Goal: Use online tool/utility: Use online tool/utility

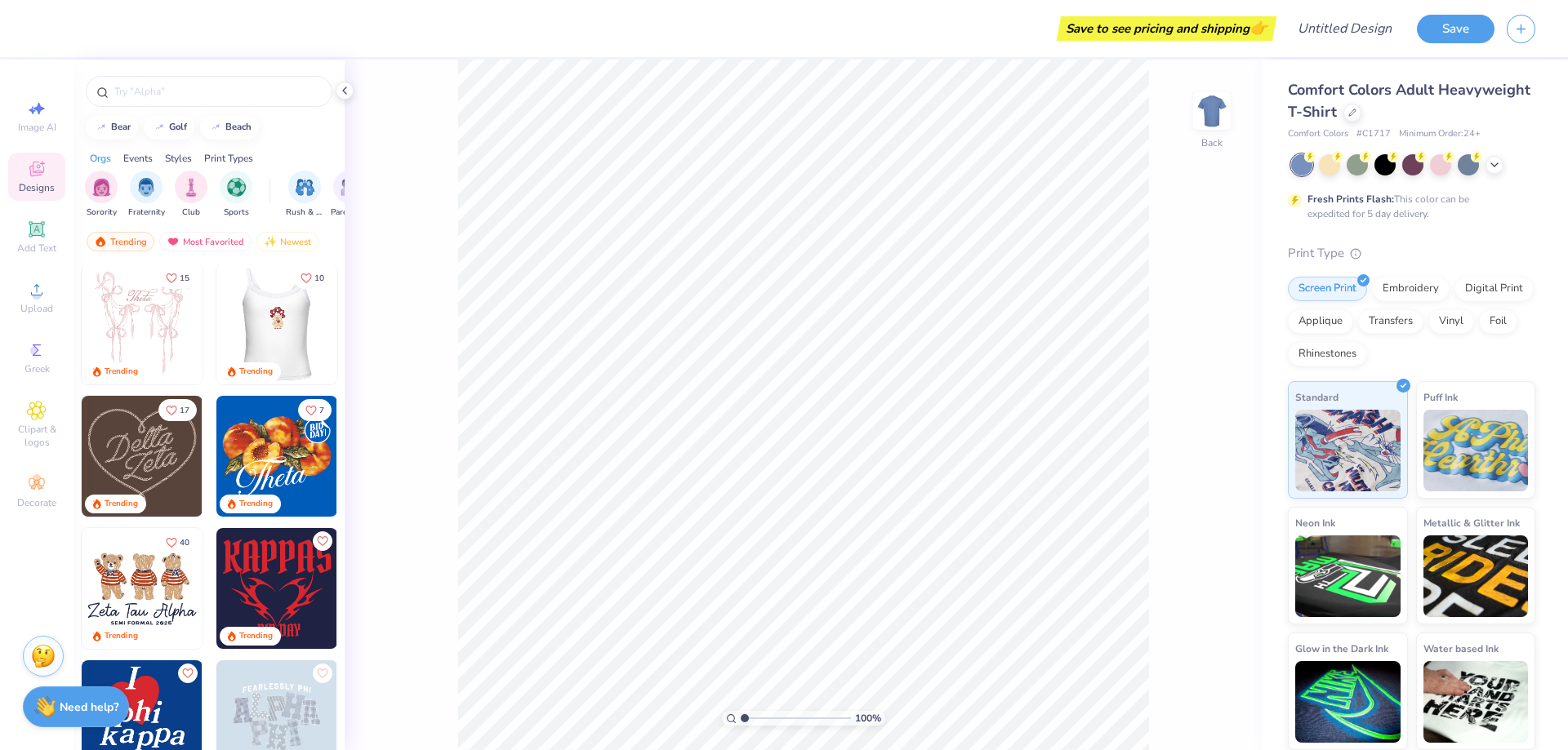
scroll to position [164, 0]
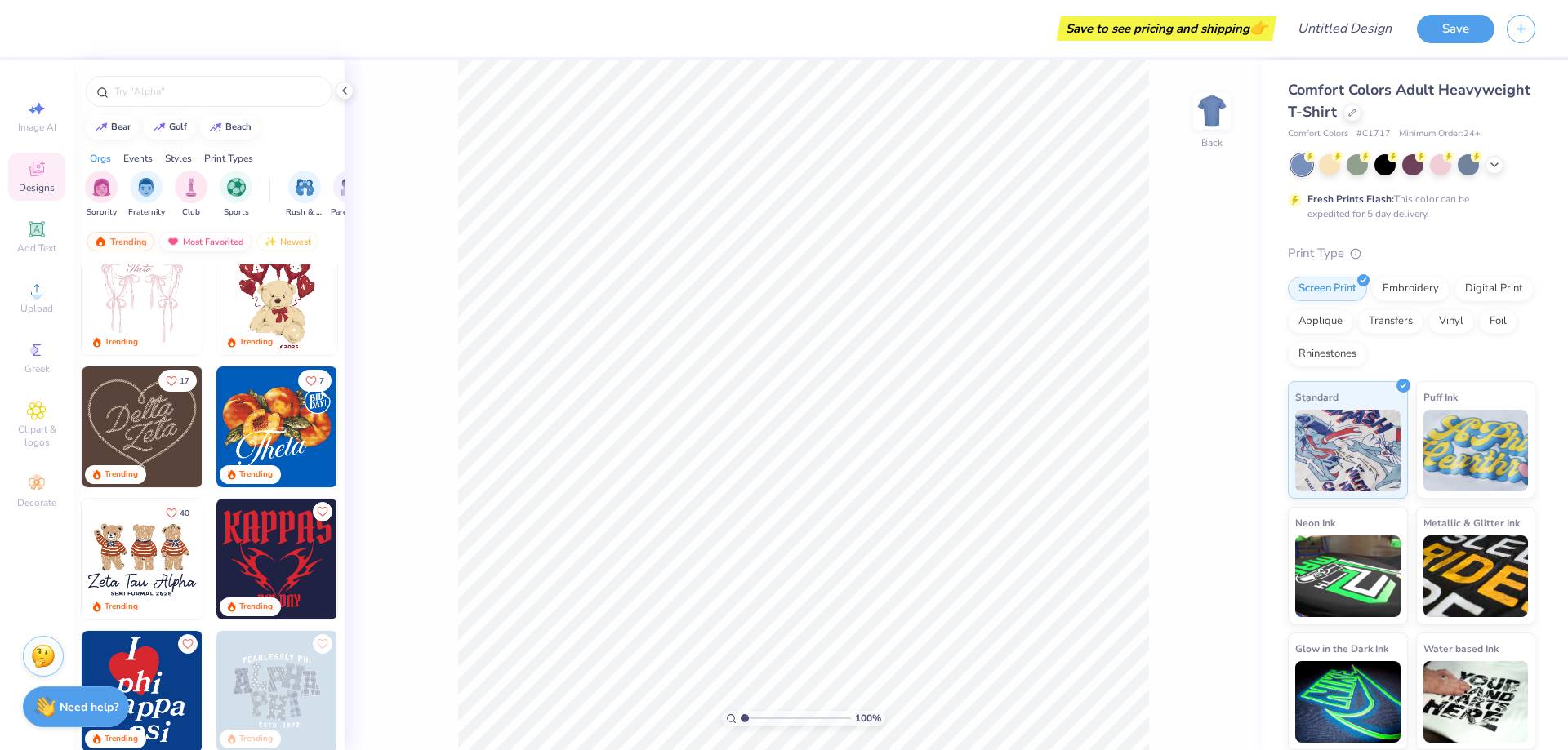
click at [220, 240] on div "Most Favorited" at bounding box center [206, 241] width 92 height 19
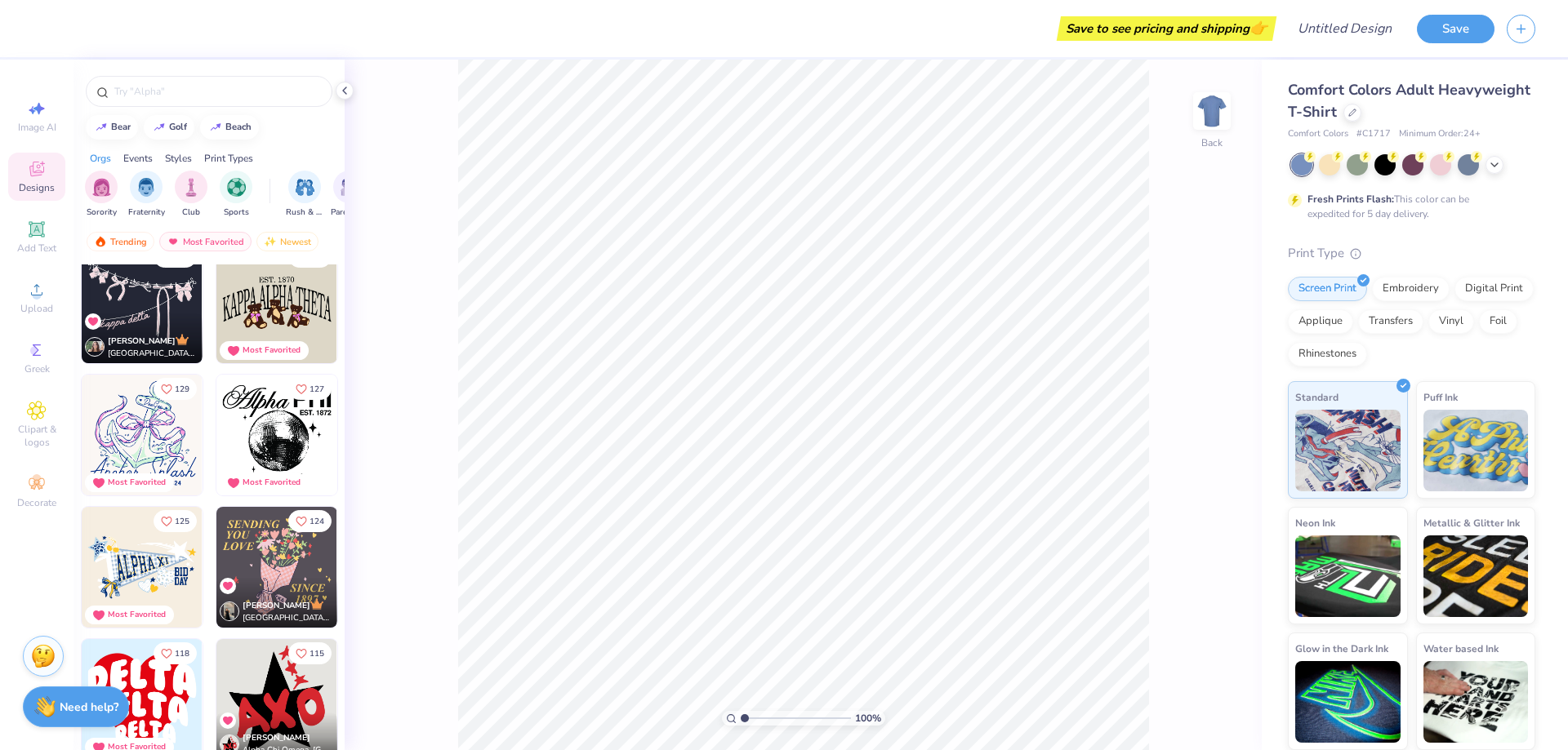
scroll to position [980, 0]
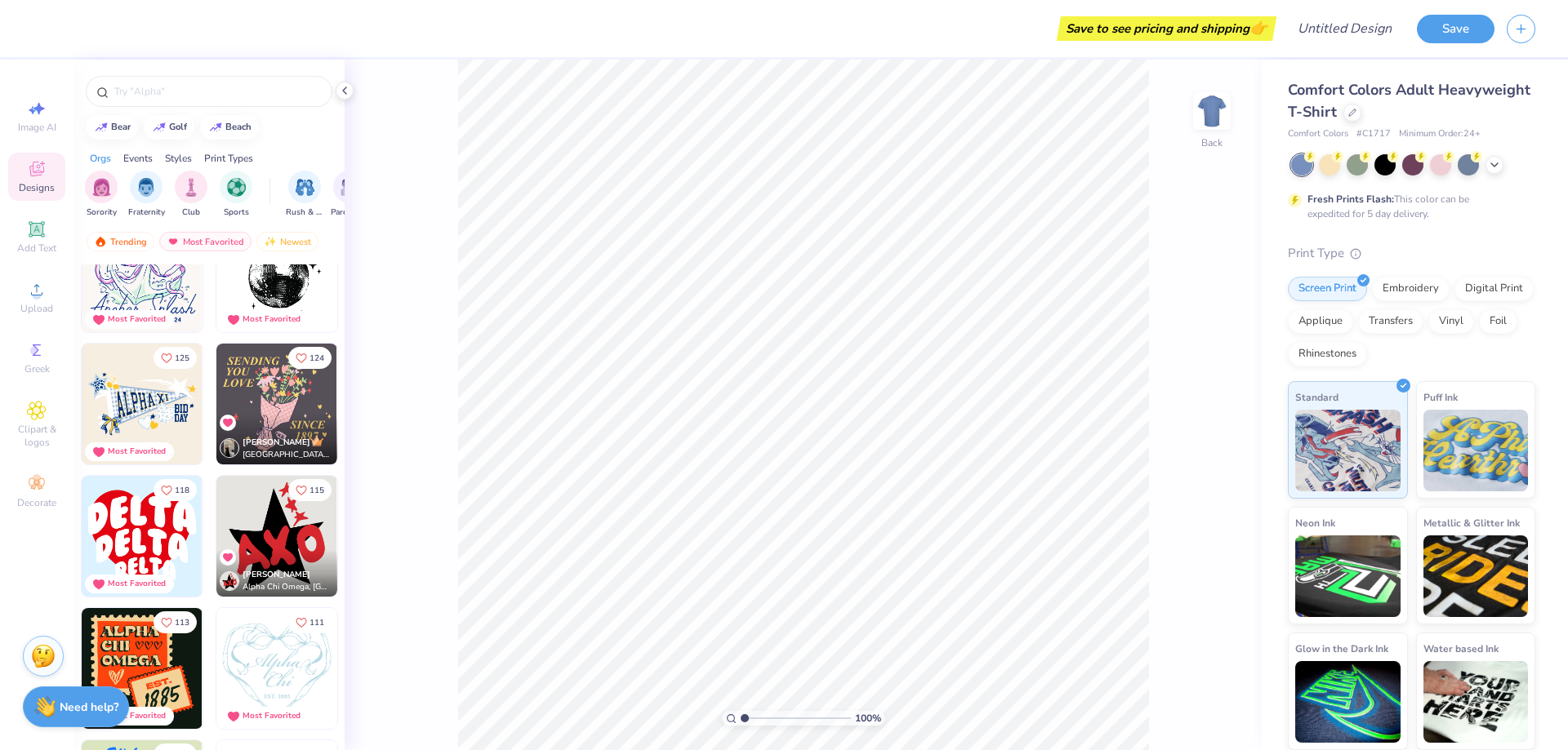
click at [266, 408] on img at bounding box center [277, 404] width 121 height 121
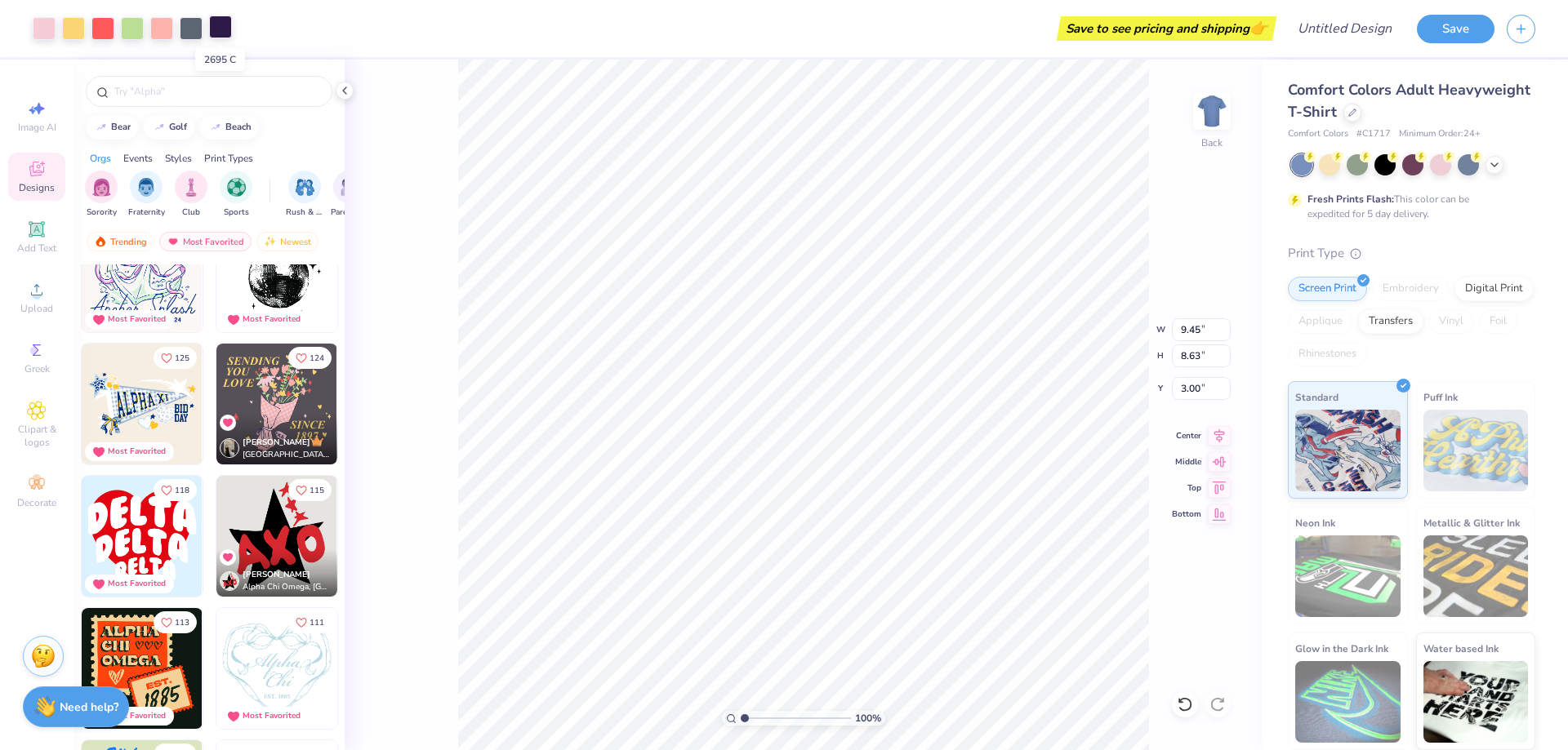
click at [221, 29] on div at bounding box center [220, 26] width 23 height 23
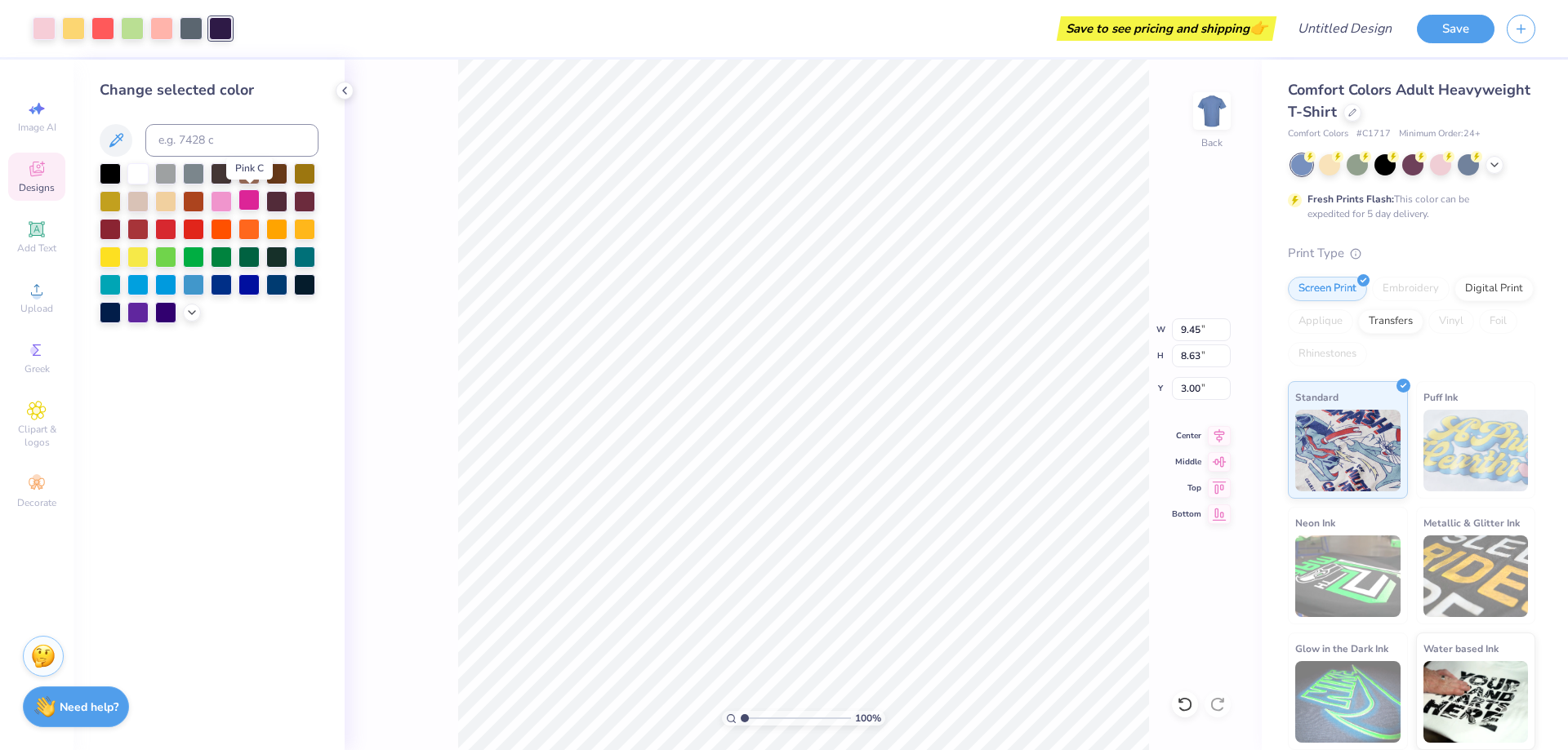
click at [250, 197] on div at bounding box center [248, 200] width 21 height 21
click at [298, 206] on div at bounding box center [304, 200] width 21 height 21
click at [301, 204] on div at bounding box center [304, 200] width 21 height 21
click at [305, 284] on div at bounding box center [304, 283] width 21 height 21
click at [220, 284] on div at bounding box center [221, 283] width 21 height 21
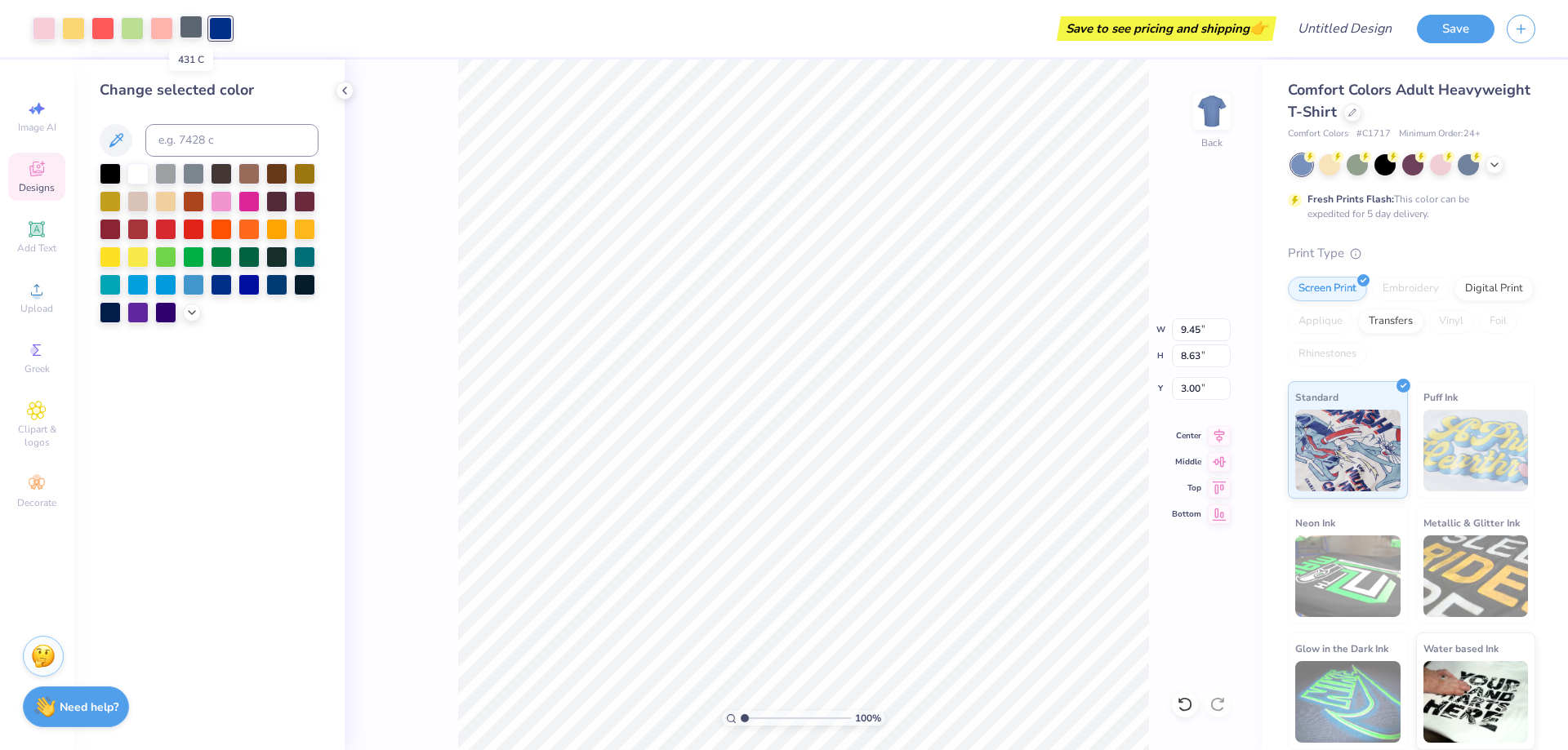
click at [190, 19] on div at bounding box center [190, 26] width 23 height 23
click at [278, 195] on div at bounding box center [276, 200] width 21 height 21
click at [154, 24] on div at bounding box center [161, 26] width 23 height 23
click at [303, 204] on div at bounding box center [304, 200] width 21 height 21
click at [252, 228] on div at bounding box center [248, 227] width 21 height 21
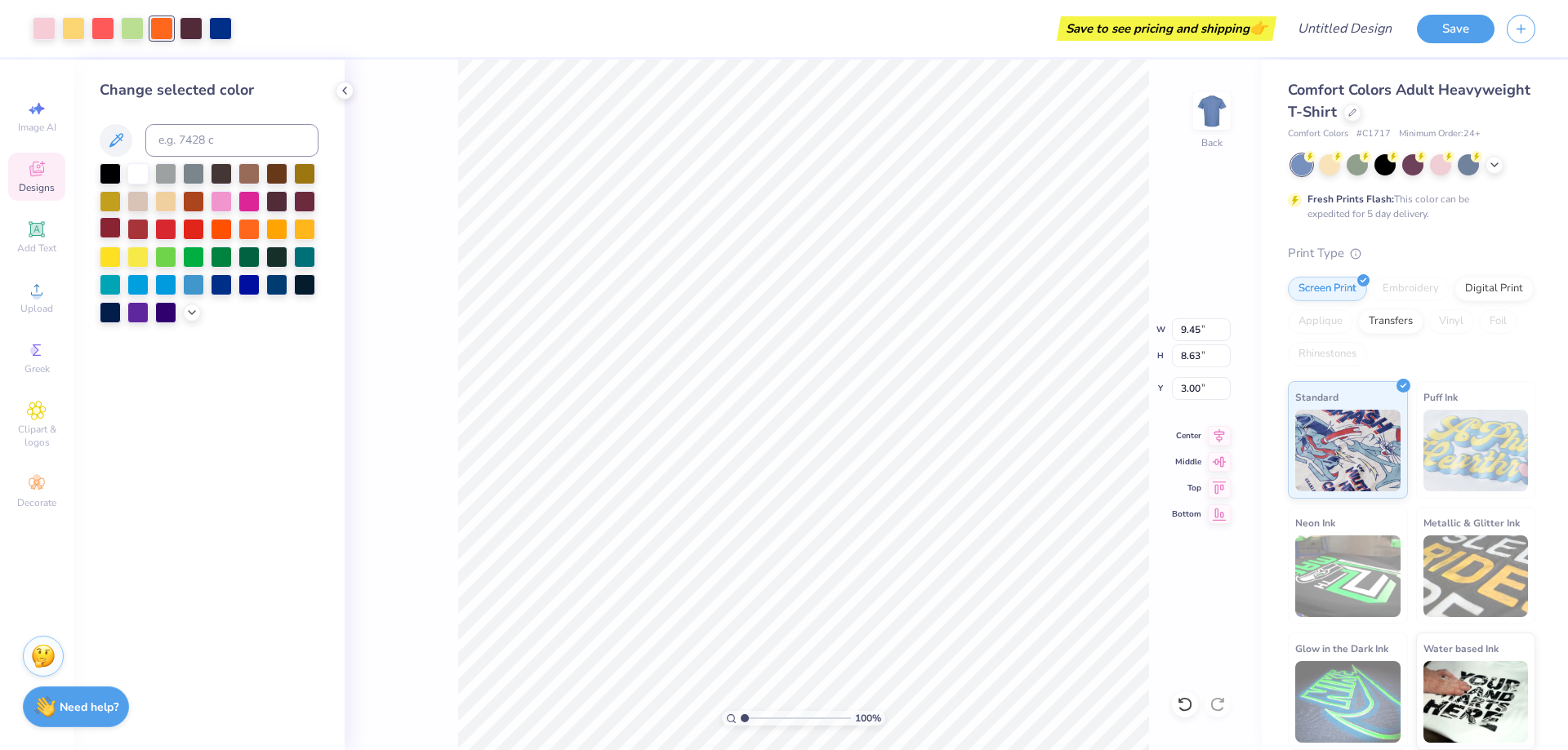
click at [112, 228] on div at bounding box center [110, 227] width 21 height 21
drag, startPoint x: 134, startPoint y: 29, endPoint x: 138, endPoint y: 53, distance: 24.3
click at [133, 29] on div at bounding box center [132, 28] width 23 height 23
click at [247, 258] on div at bounding box center [248, 255] width 21 height 21
click at [220, 258] on div at bounding box center [221, 255] width 21 height 21
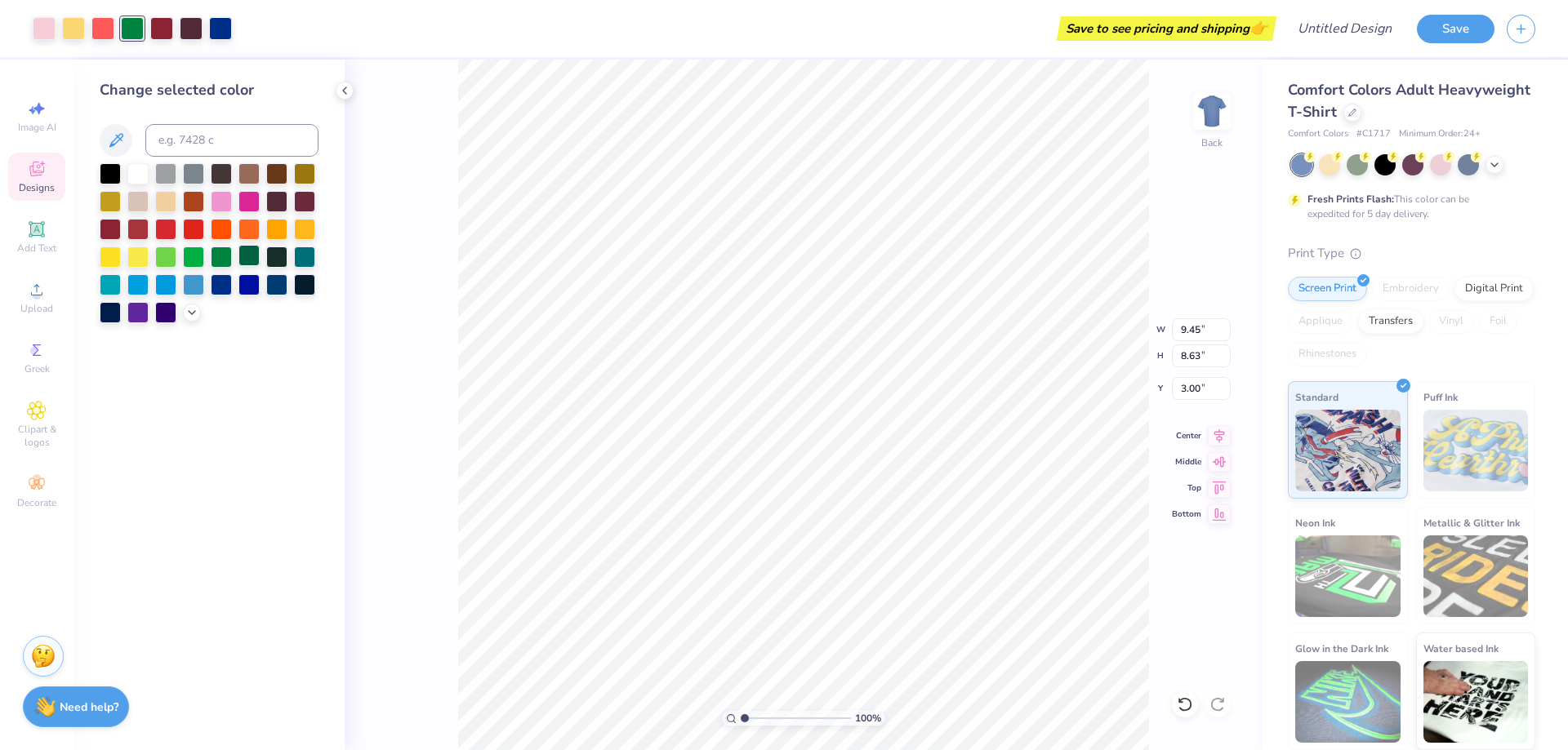
click at [247, 253] on div at bounding box center [248, 255] width 21 height 21
click at [101, 28] on div at bounding box center [102, 26] width 23 height 23
click at [169, 222] on div at bounding box center [165, 227] width 21 height 21
click at [220, 190] on div at bounding box center [221, 200] width 21 height 21
click at [299, 256] on div at bounding box center [304, 255] width 21 height 21
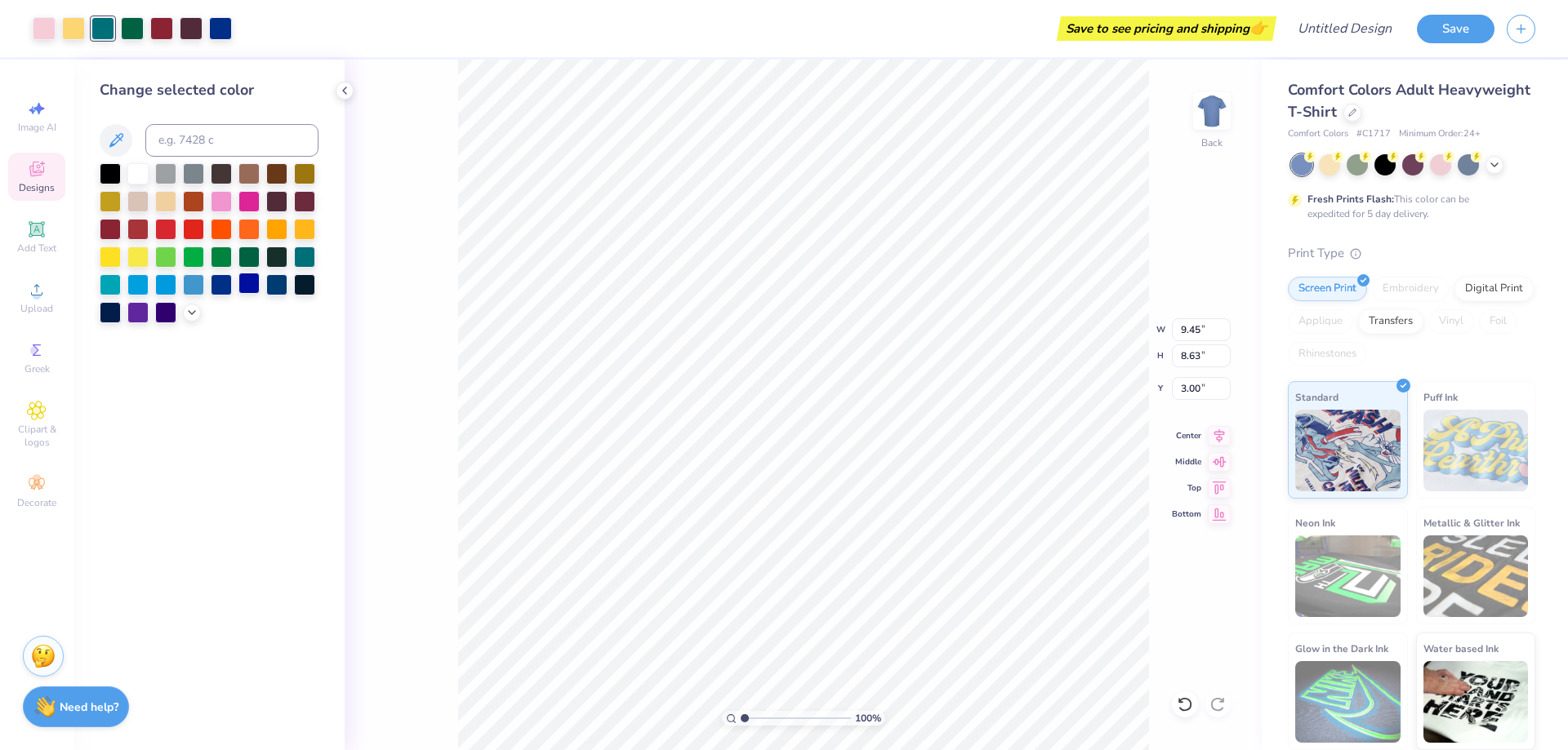
click at [250, 285] on div at bounding box center [248, 283] width 21 height 21
click at [165, 287] on div at bounding box center [165, 283] width 21 height 21
click at [138, 254] on div at bounding box center [138, 255] width 21 height 21
click at [67, 27] on div at bounding box center [73, 26] width 23 height 23
click at [250, 204] on div at bounding box center [248, 200] width 21 height 21
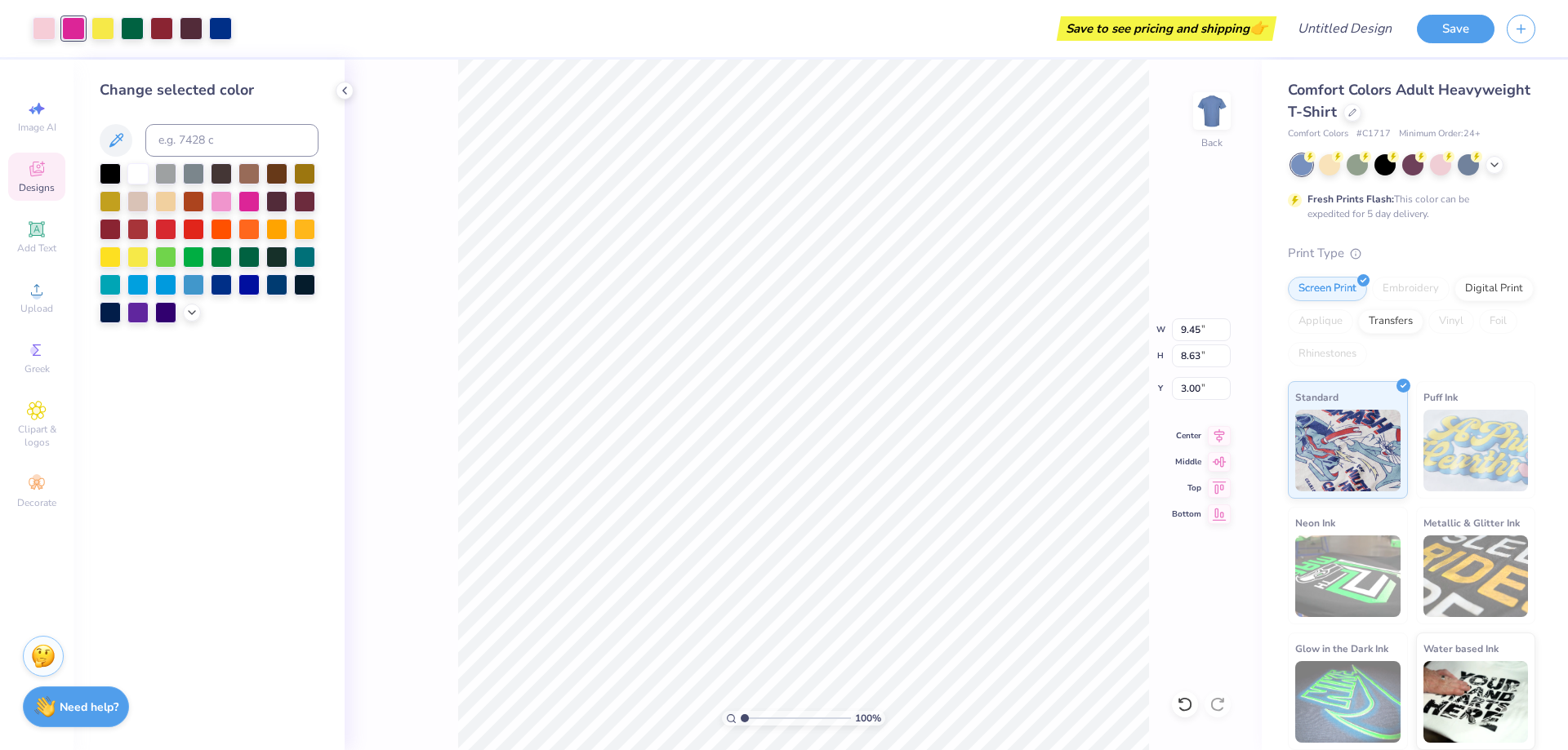
click at [180, 201] on div at bounding box center [209, 243] width 219 height 160
click at [169, 201] on div at bounding box center [165, 200] width 21 height 21
click at [1383, 168] on div at bounding box center [1384, 163] width 21 height 21
click at [1417, 168] on div at bounding box center [1412, 163] width 21 height 21
click at [1469, 168] on div at bounding box center [1467, 163] width 21 height 21
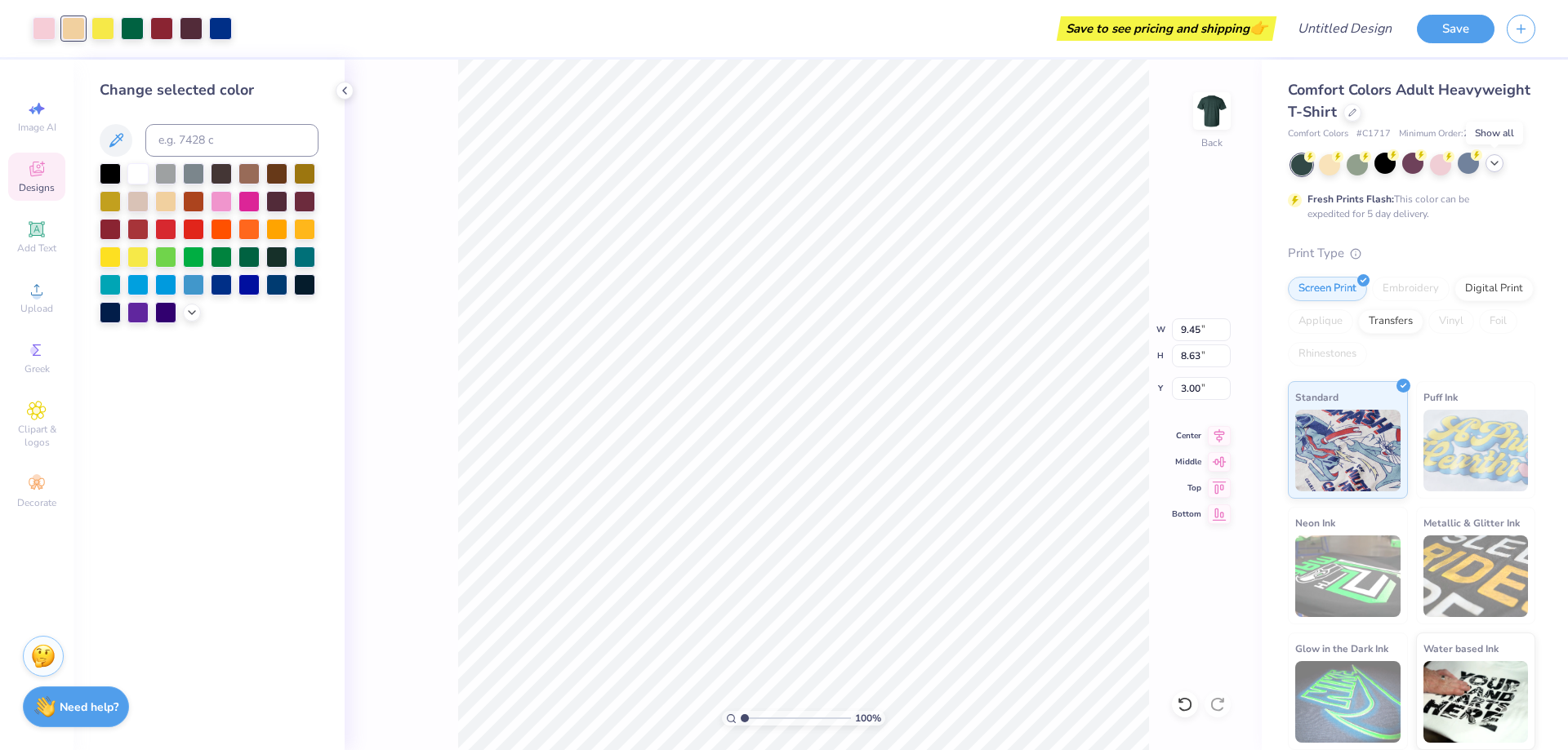
click at [1494, 161] on icon at bounding box center [1494, 164] width 13 height 13
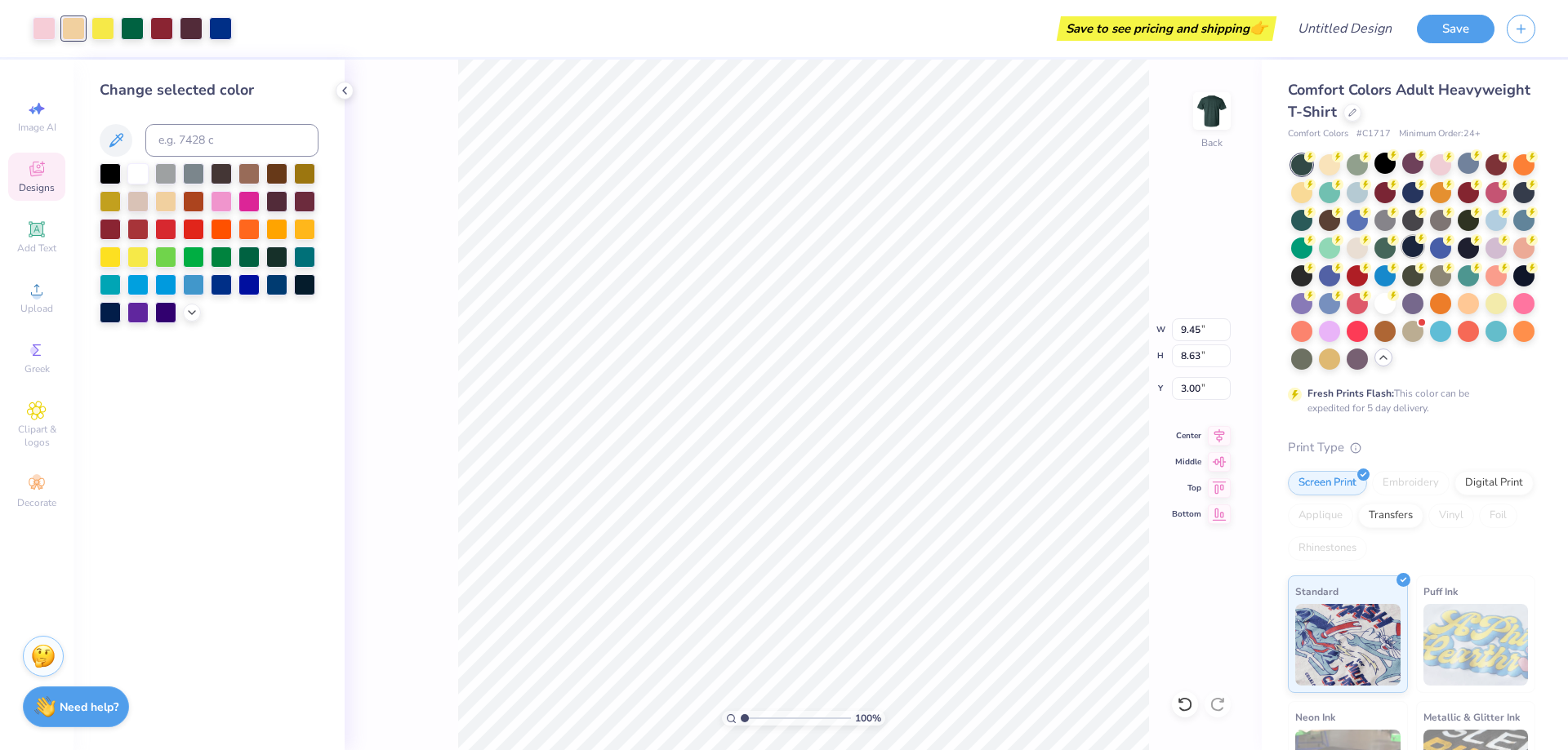
click at [1423, 242] on div at bounding box center [1412, 246] width 21 height 21
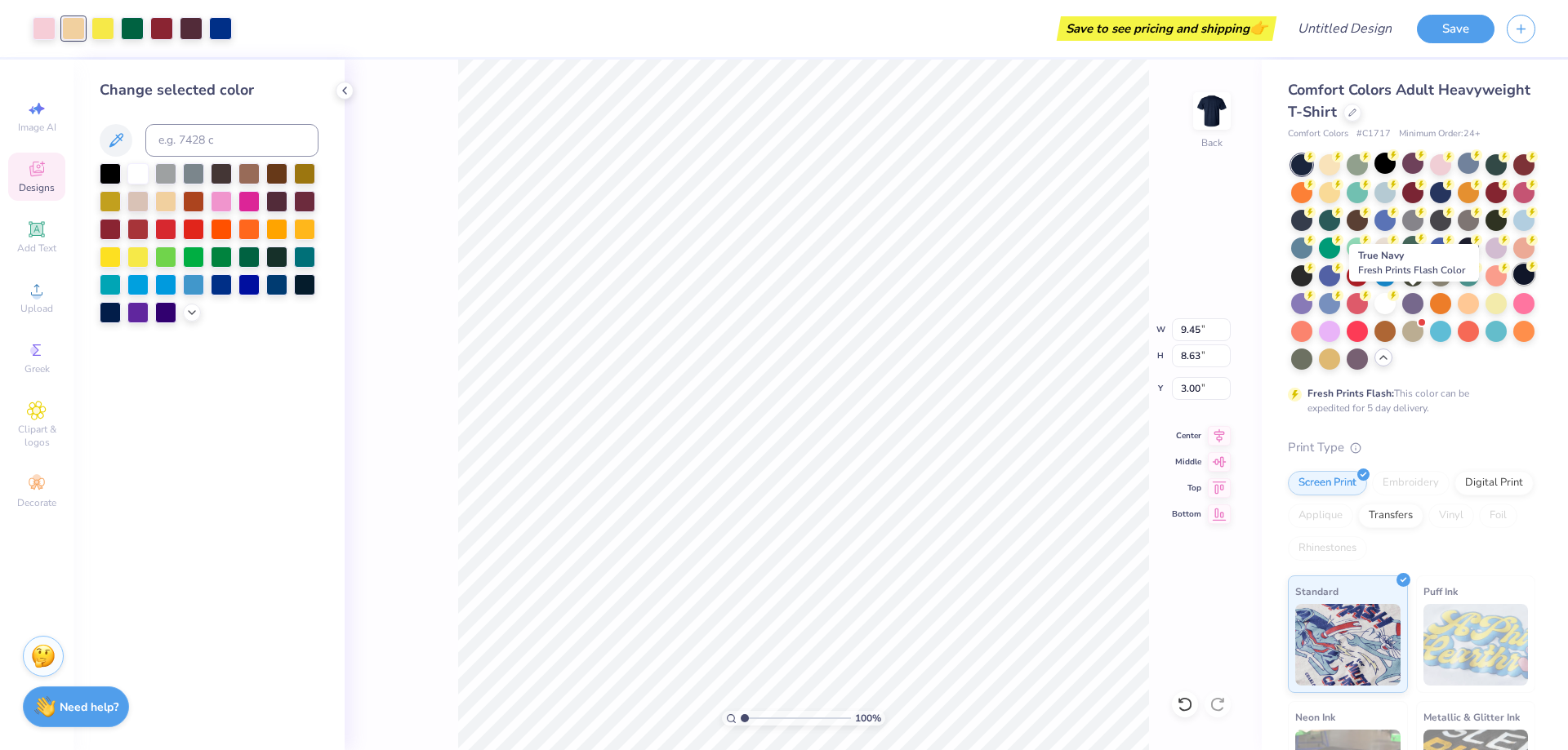
click at [1513, 285] on div at bounding box center [1523, 273] width 21 height 21
click at [1312, 303] on div at bounding box center [1301, 301] width 21 height 21
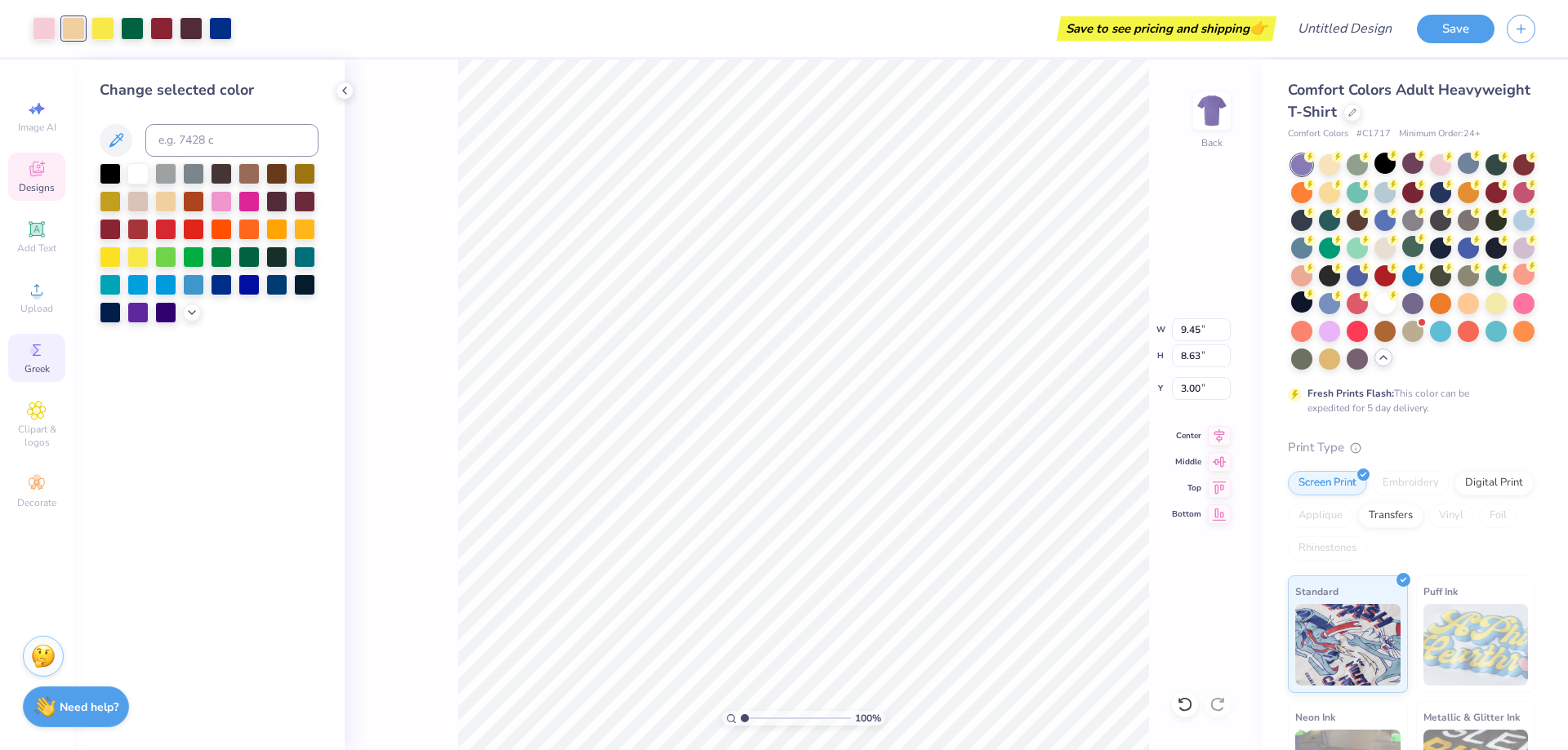
click at [39, 355] on icon at bounding box center [37, 351] width 8 height 12
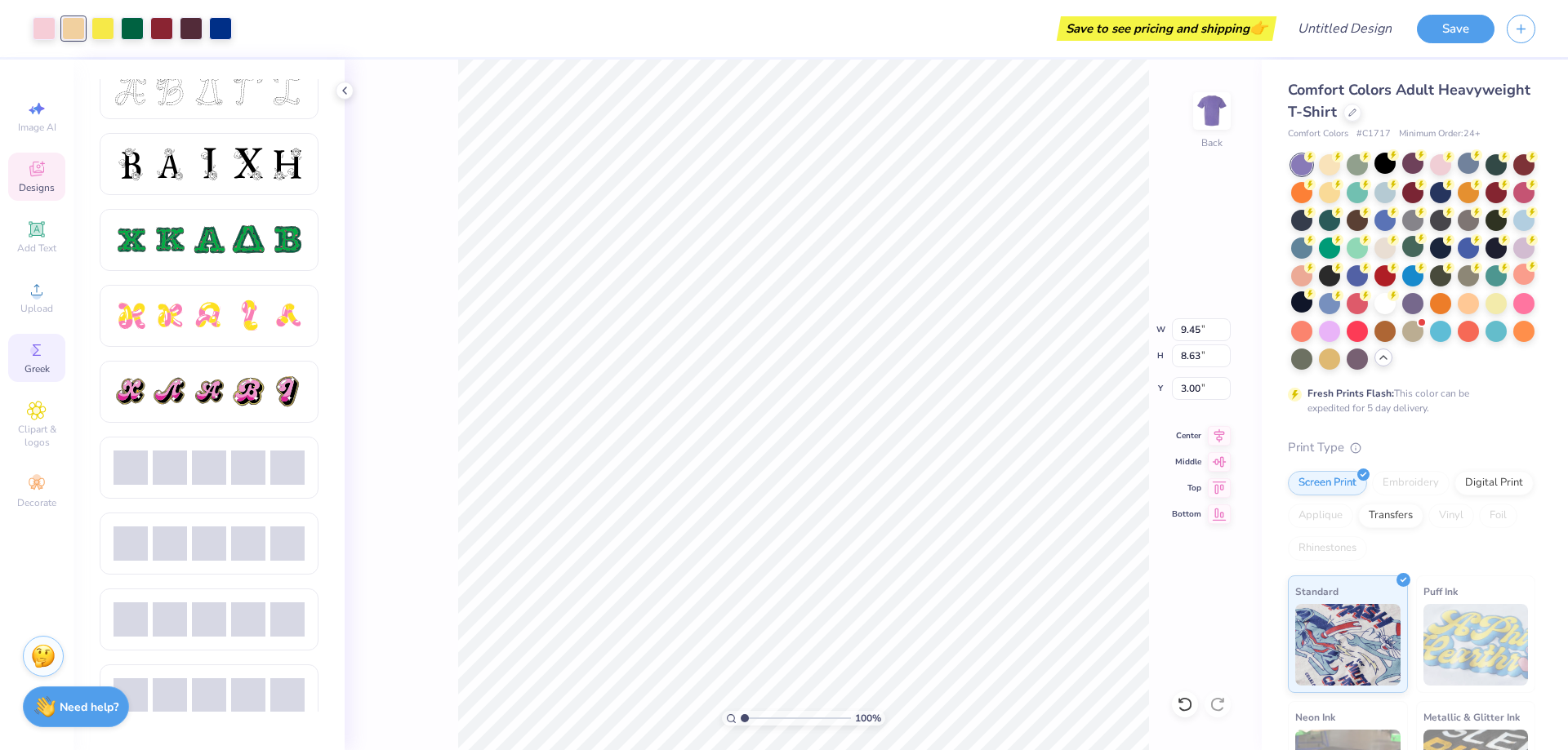
scroll to position [735, 0]
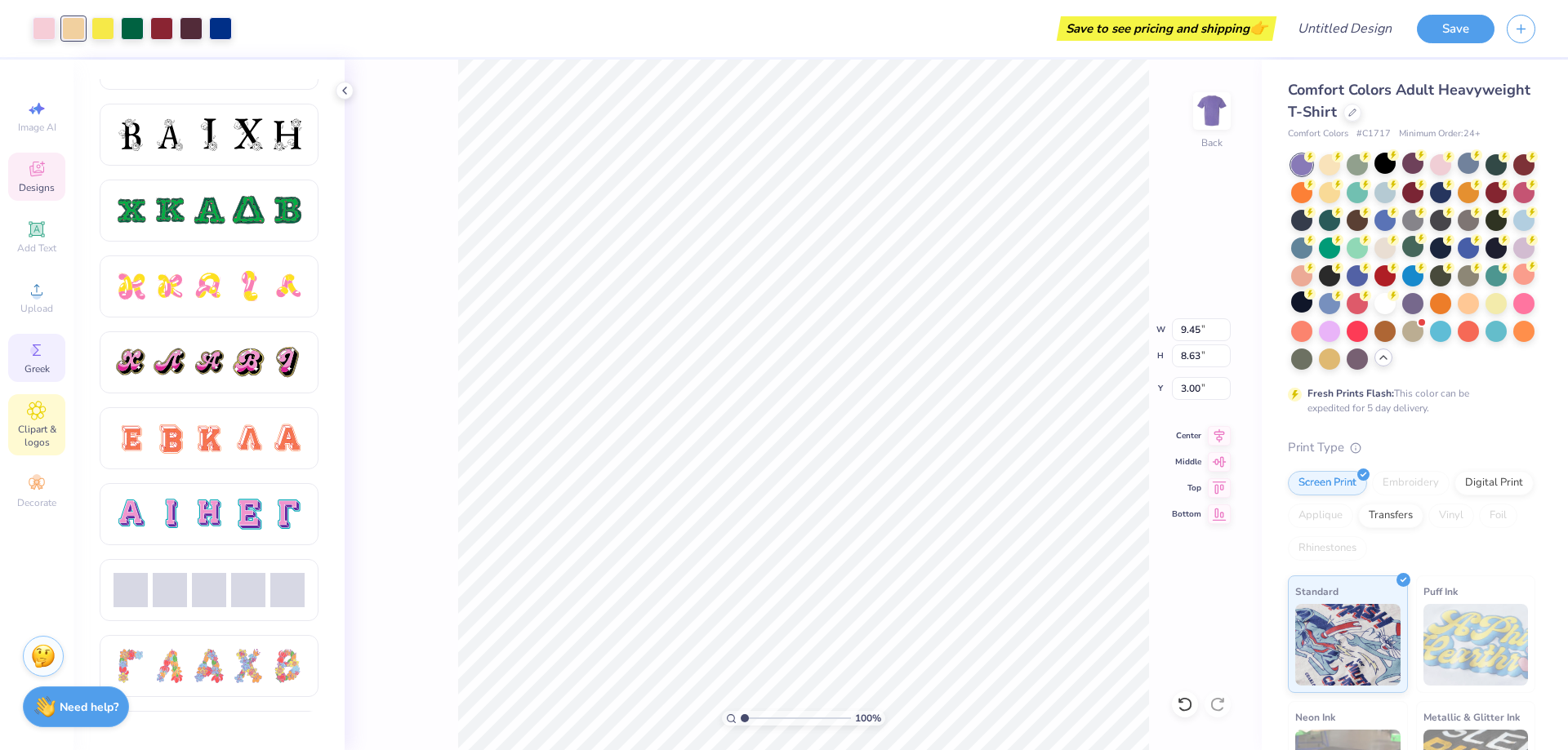
click at [20, 410] on div "Clipart & logos" at bounding box center [37, 424] width 57 height 61
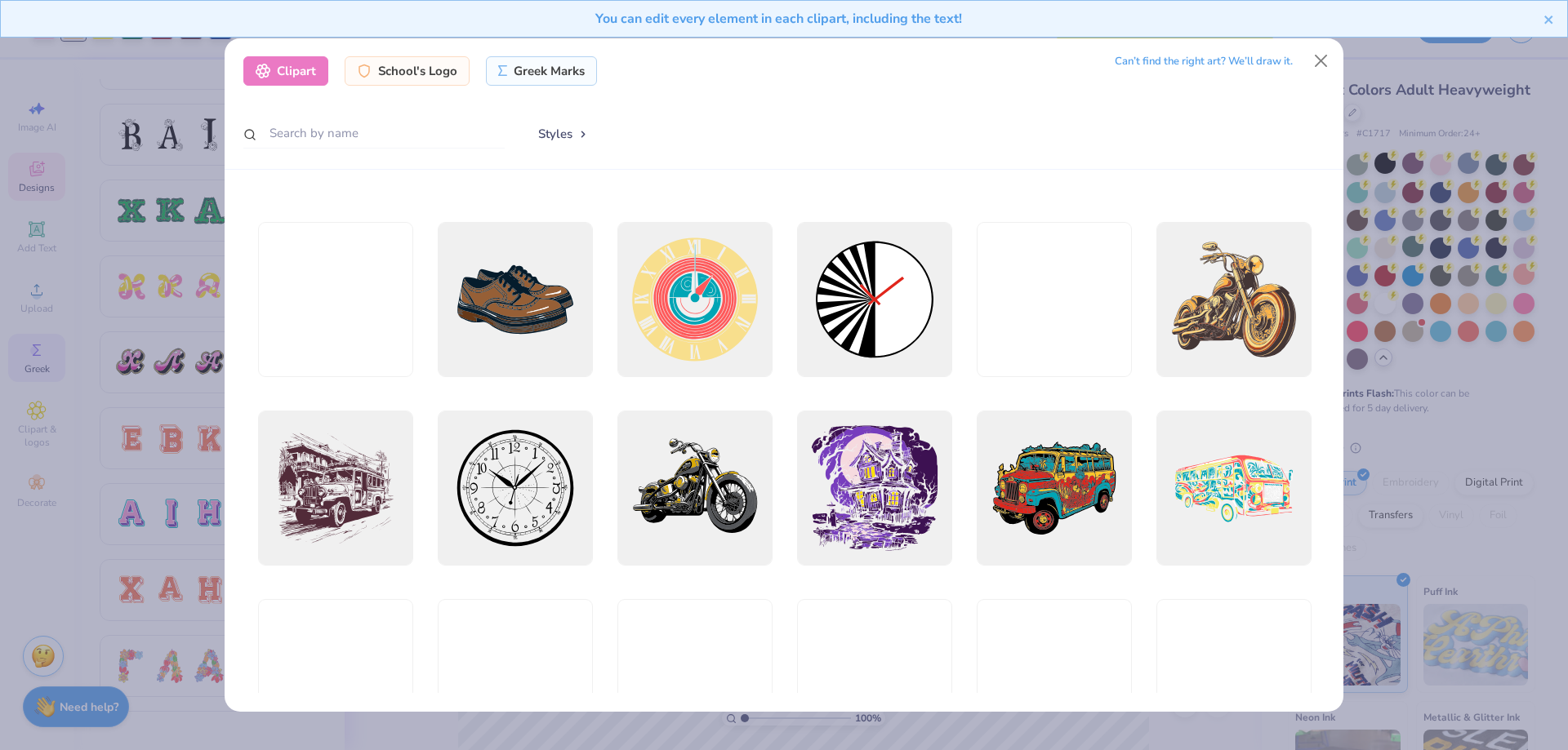
scroll to position [164, 0]
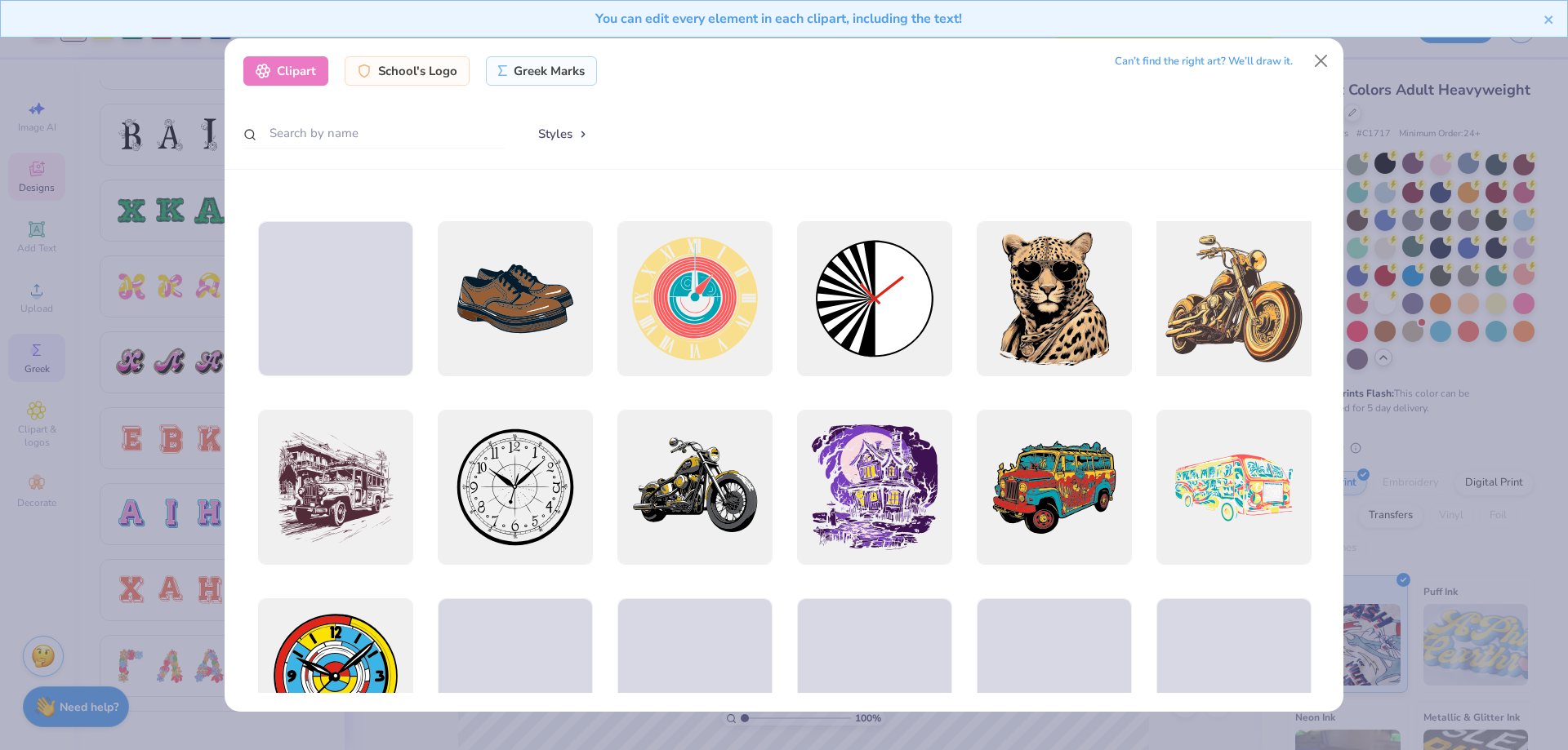
click at [1212, 291] on div at bounding box center [1232, 299] width 170 height 170
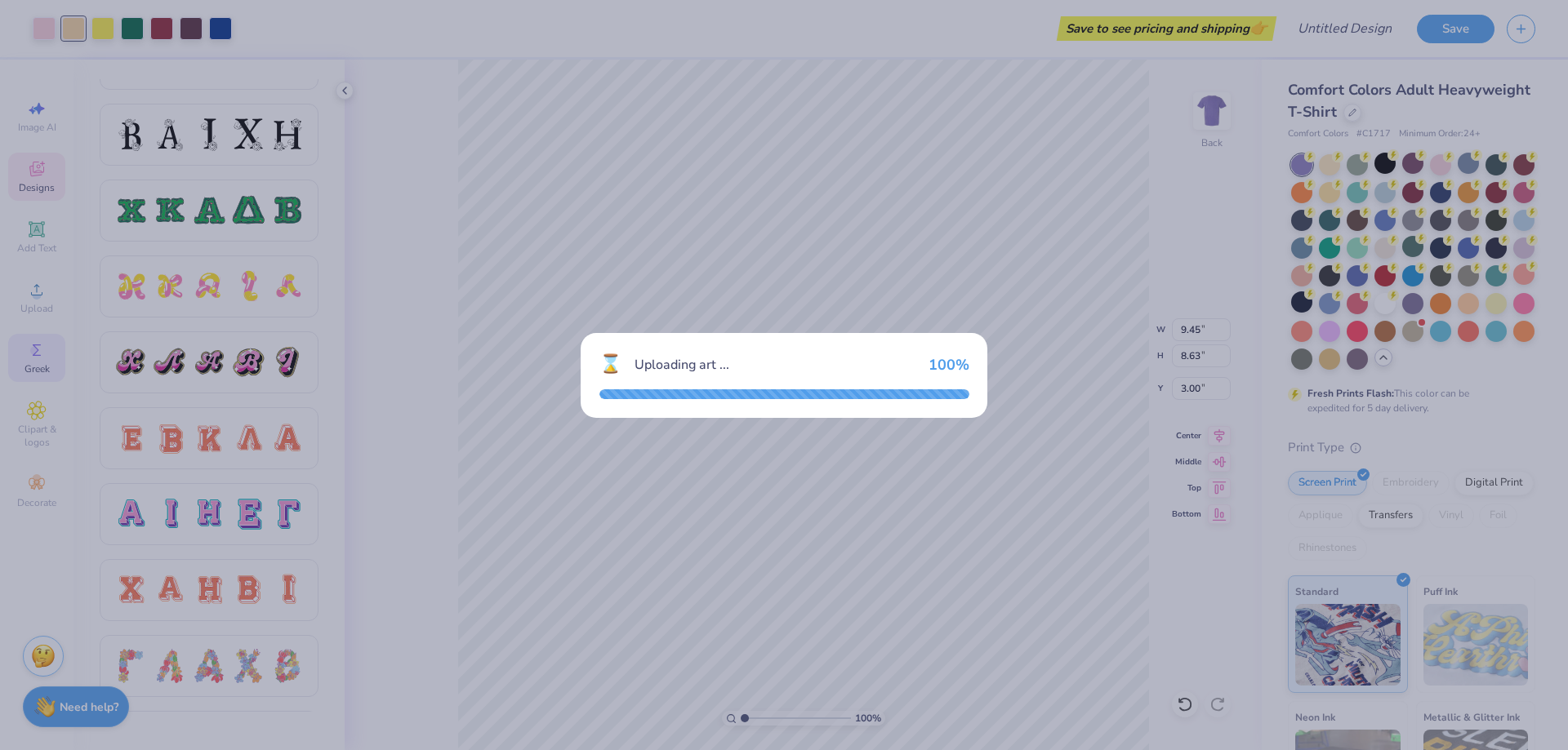
type input "14.17"
type input "13.19"
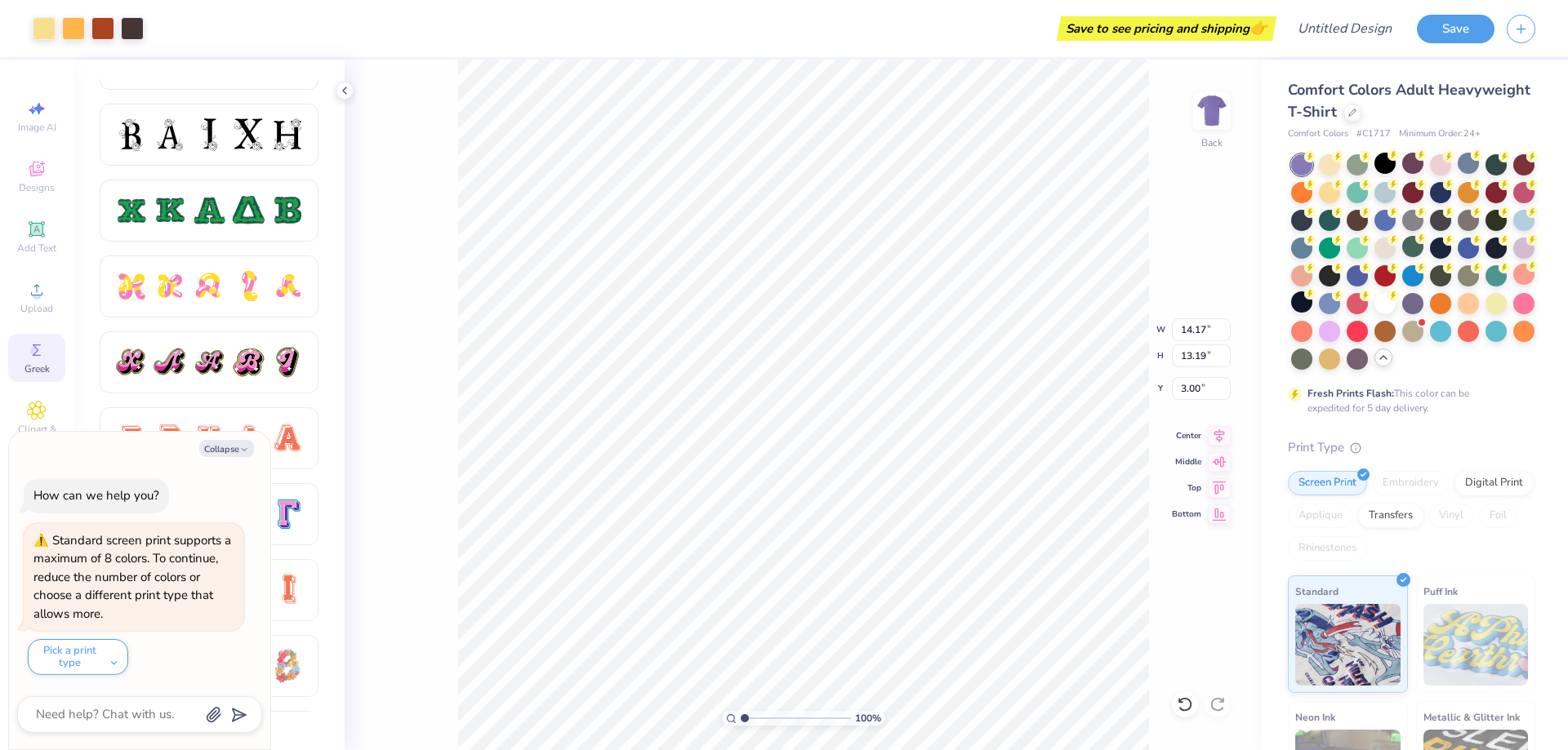
type textarea "x"
type input "6.04"
type input "5.62"
type input "10.57"
type textarea "x"
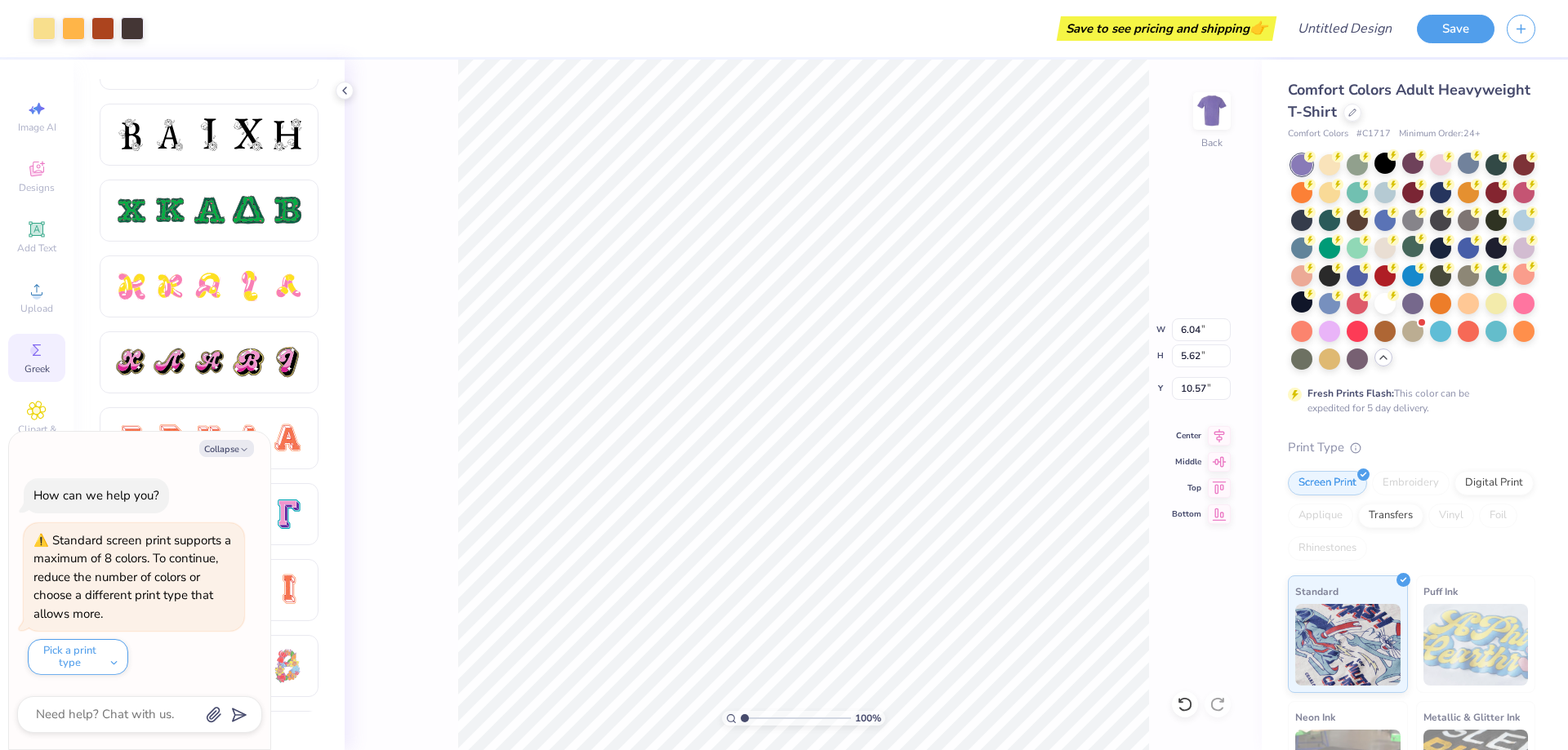
type input "4.31"
type textarea "x"
